Goal: Find specific page/section: Find specific page/section

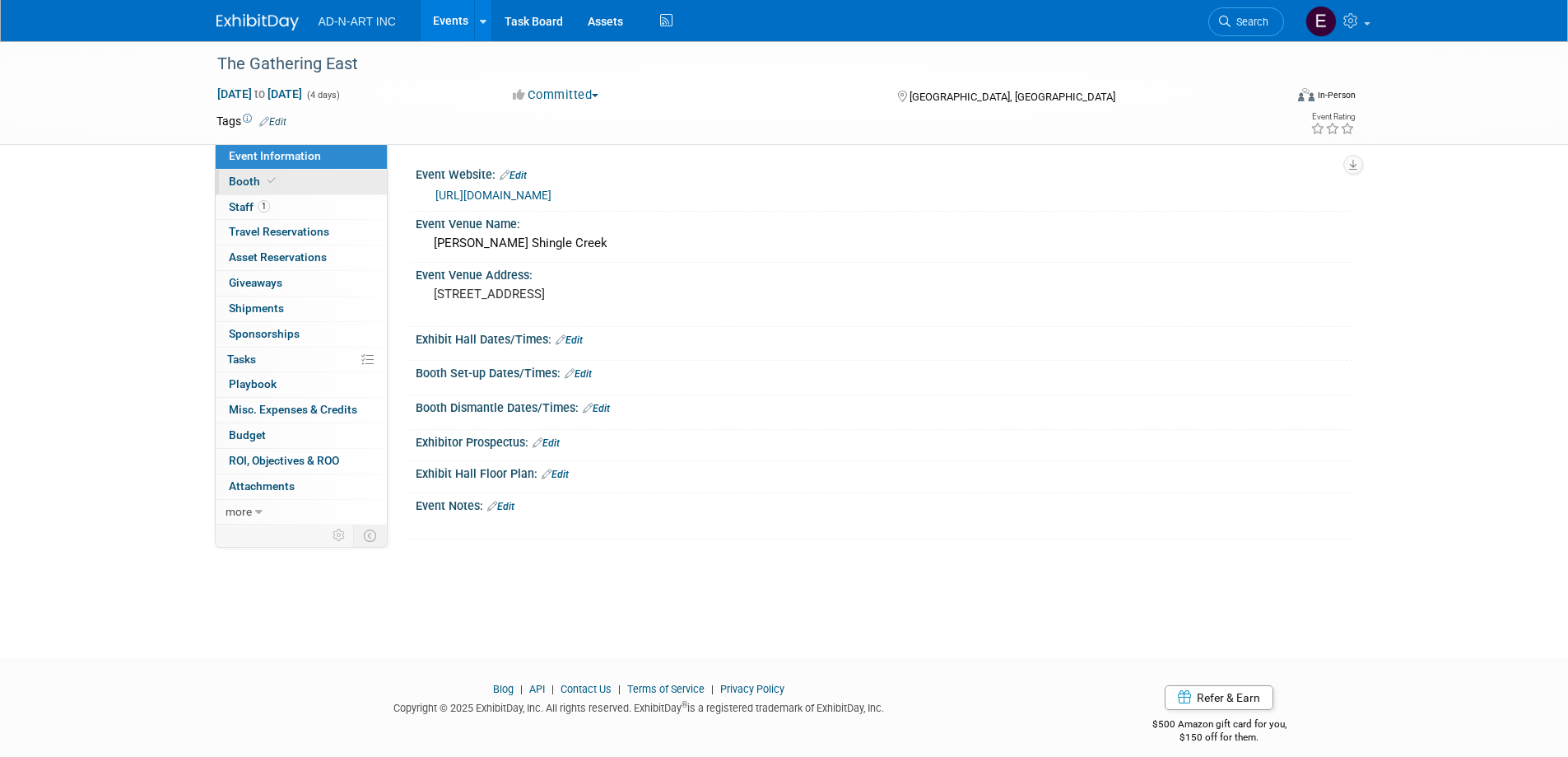
click at [253, 177] on span "Booth" at bounding box center [254, 182] width 50 height 13
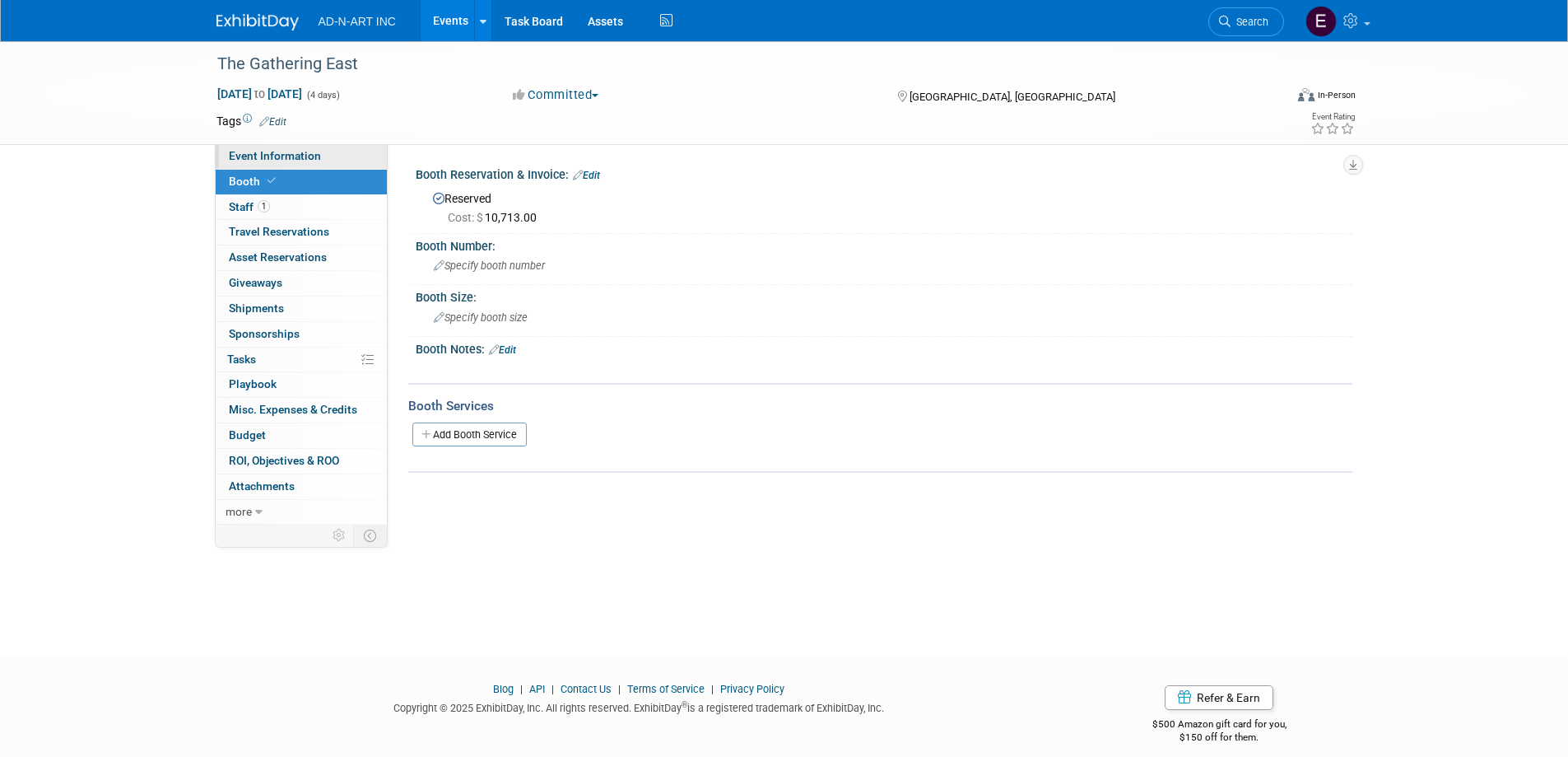
click at [254, 156] on span "Event Information" at bounding box center [275, 156] width 92 height 13
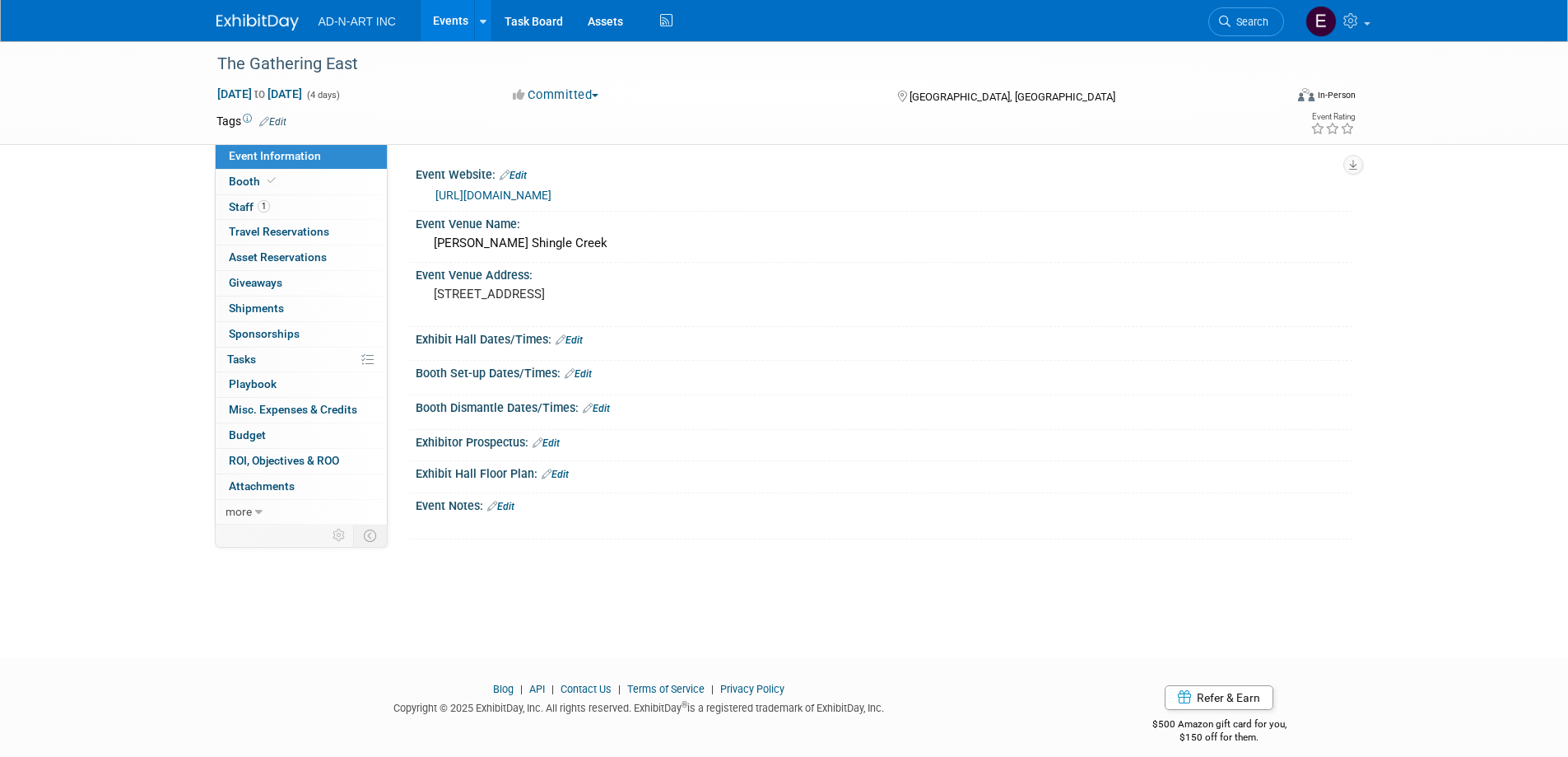
click at [254, 17] on img at bounding box center [258, 22] width 83 height 16
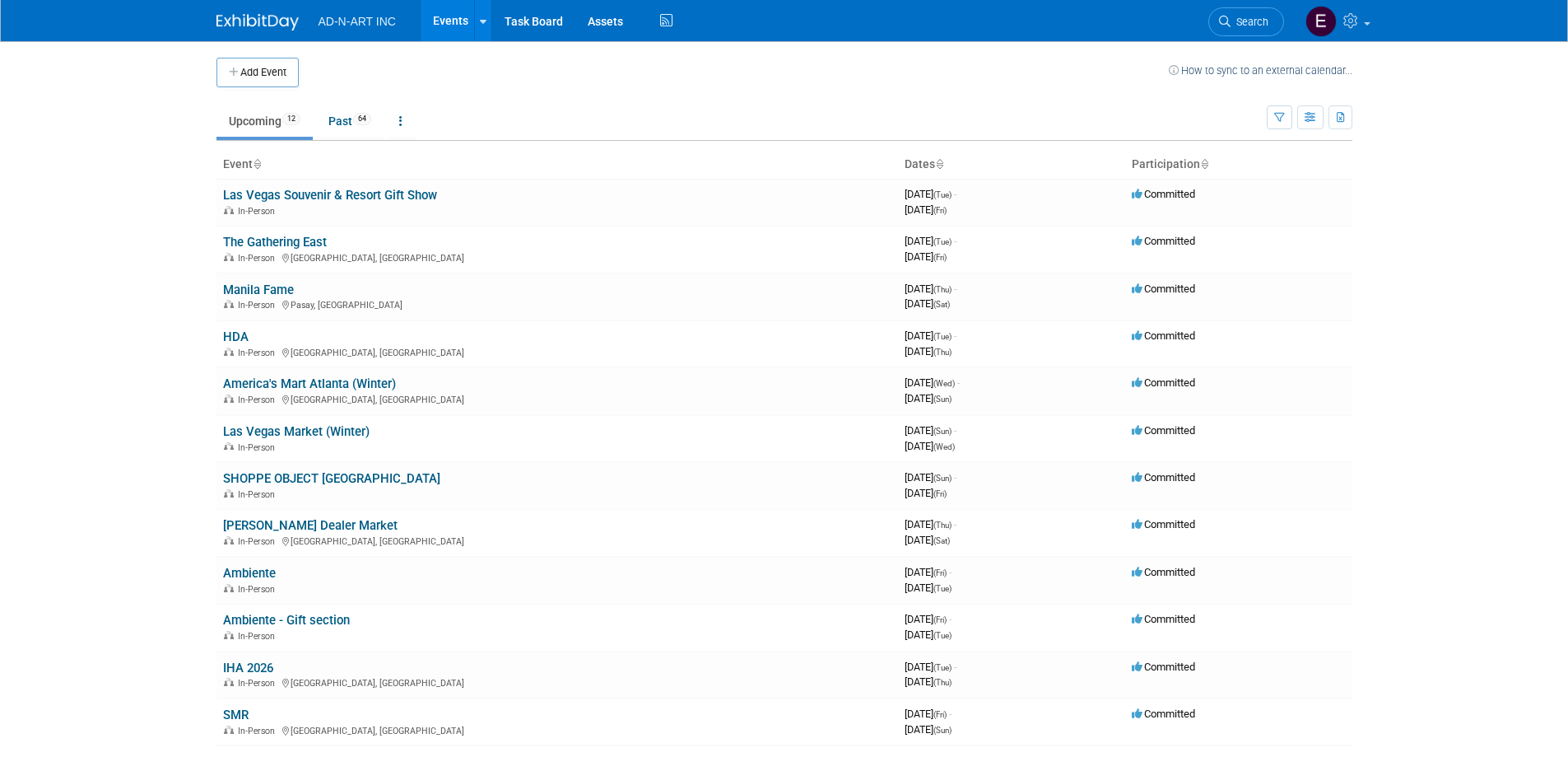
click at [260, 19] on img at bounding box center [258, 22] width 83 height 16
